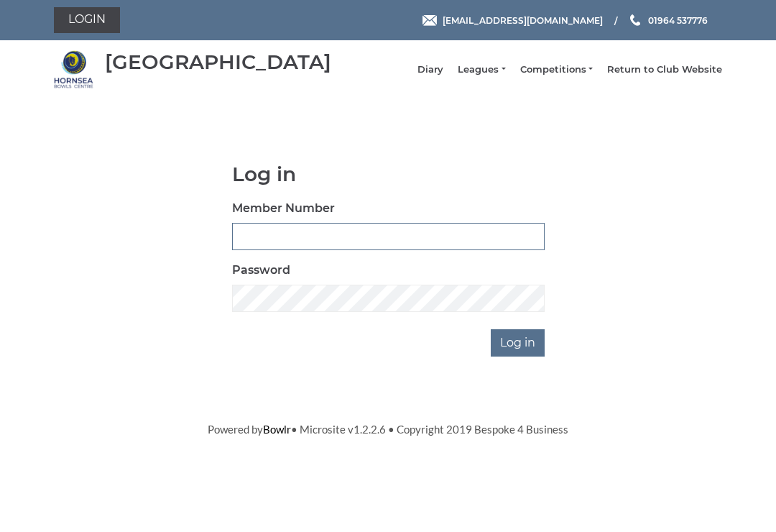
type input "1099"
click at [518, 353] on input "Log in" at bounding box center [518, 342] width 54 height 27
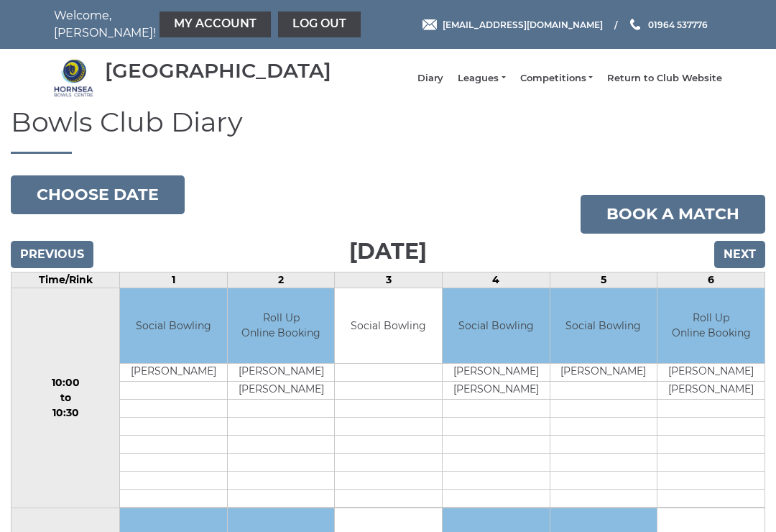
click at [523, 349] on td "Social Bowling" at bounding box center [496, 325] width 107 height 75
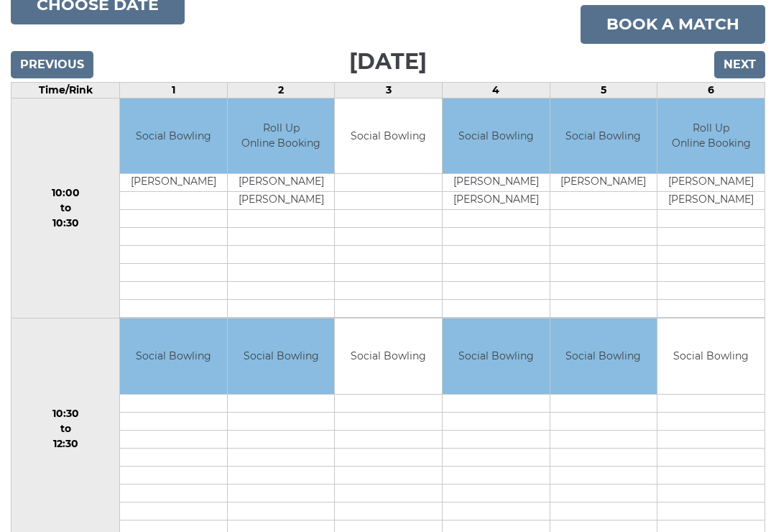
scroll to position [187, 0]
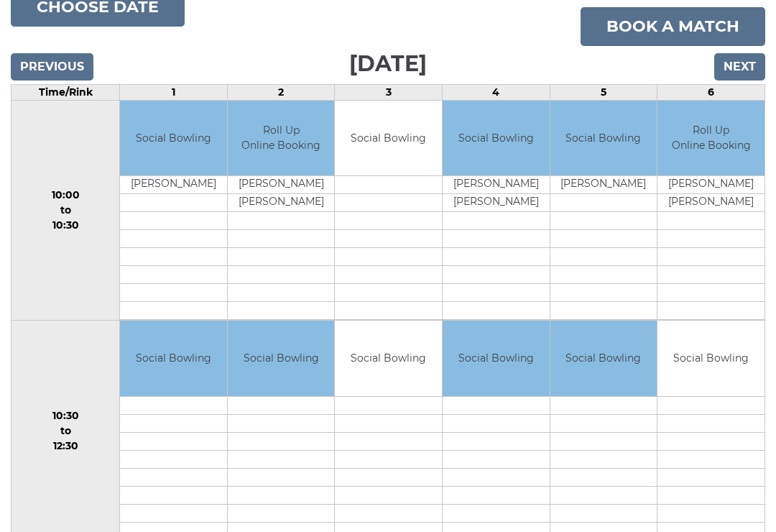
click at [78, 15] on button "Choose date" at bounding box center [98, 8] width 174 height 39
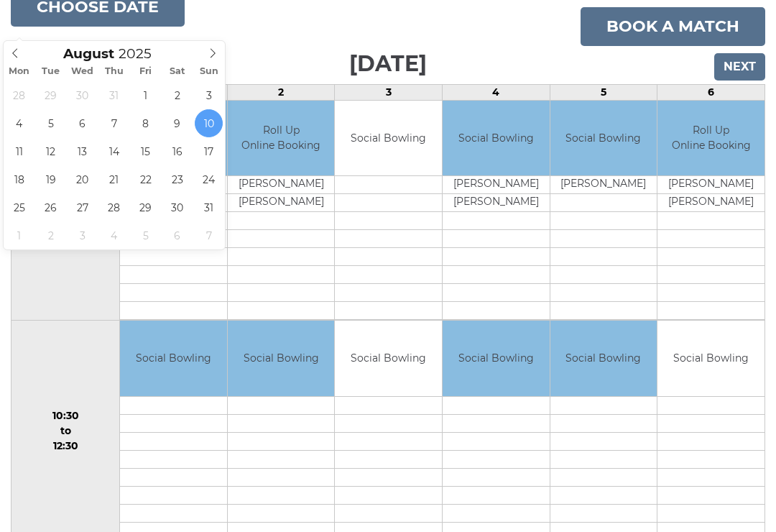
type input "[DATE]"
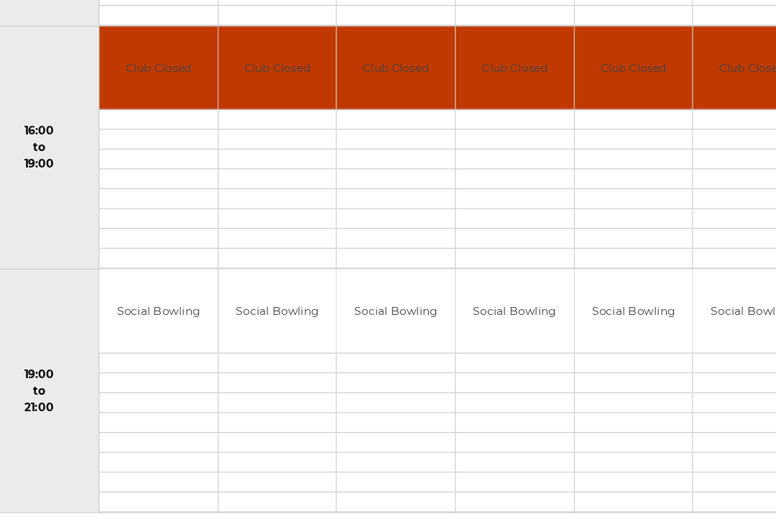
scroll to position [1126, 0]
click at [600, 274] on td "Social Bowling" at bounding box center [604, 311] width 107 height 75
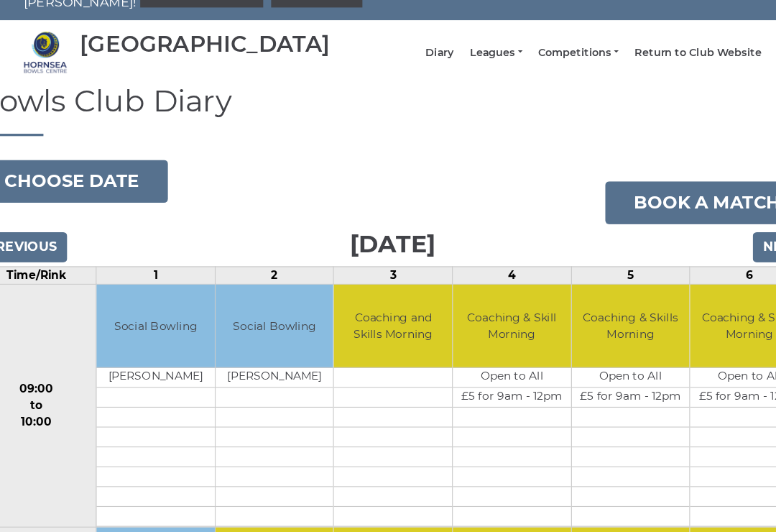
scroll to position [0, 0]
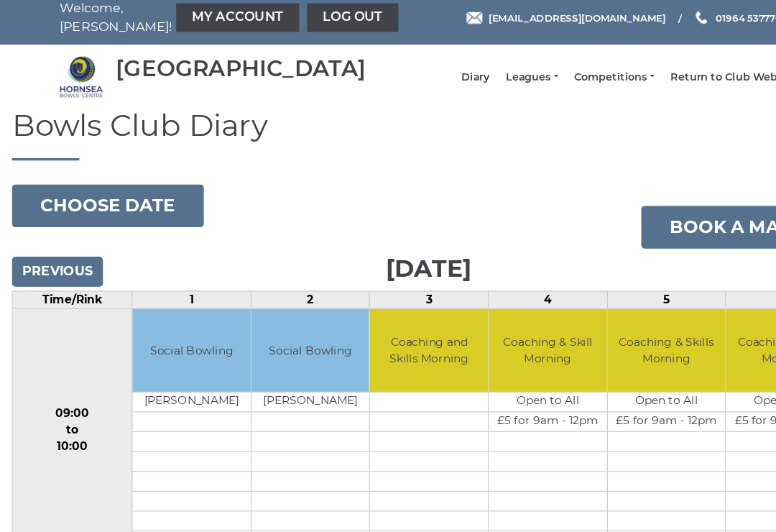
click at [170, 19] on link "My Account" at bounding box center [215, 24] width 111 height 26
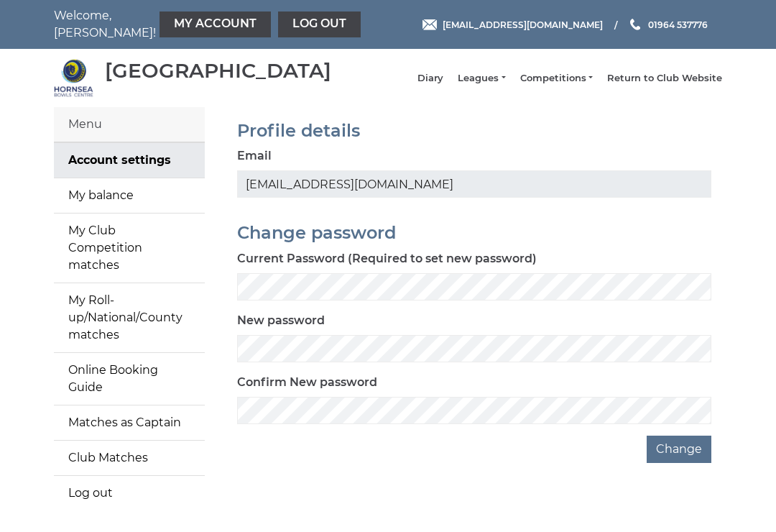
click at [86, 213] on link "My balance" at bounding box center [129, 195] width 151 height 34
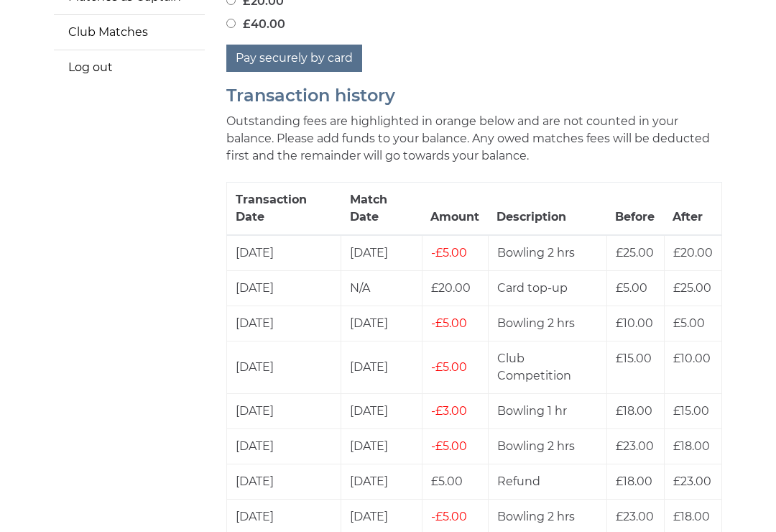
scroll to position [425, 0]
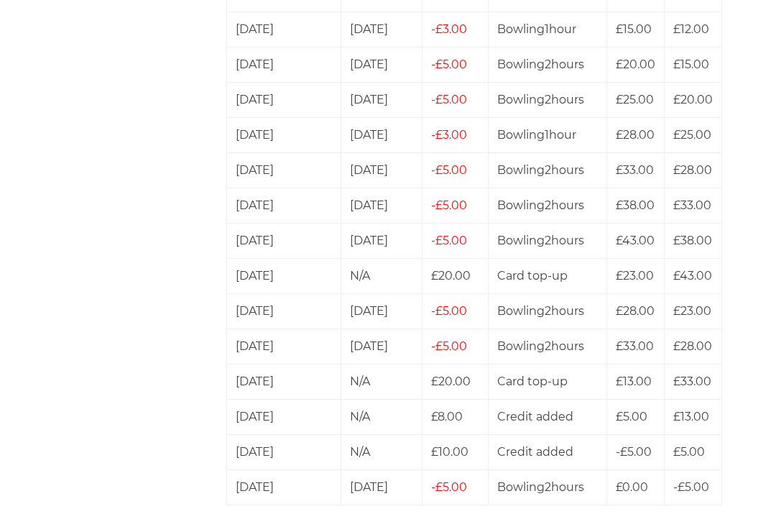
scroll to position [1494, 0]
